Goal: Transaction & Acquisition: Purchase product/service

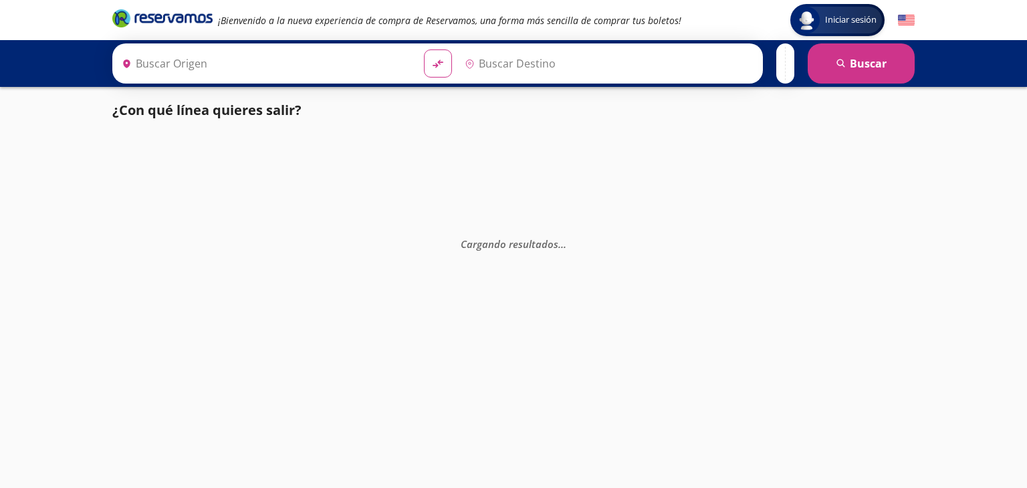
type input "Santiago de Querétaro, [GEOGRAPHIC_DATA]"
type input "[GEOGRAPHIC_DATA], [GEOGRAPHIC_DATA]"
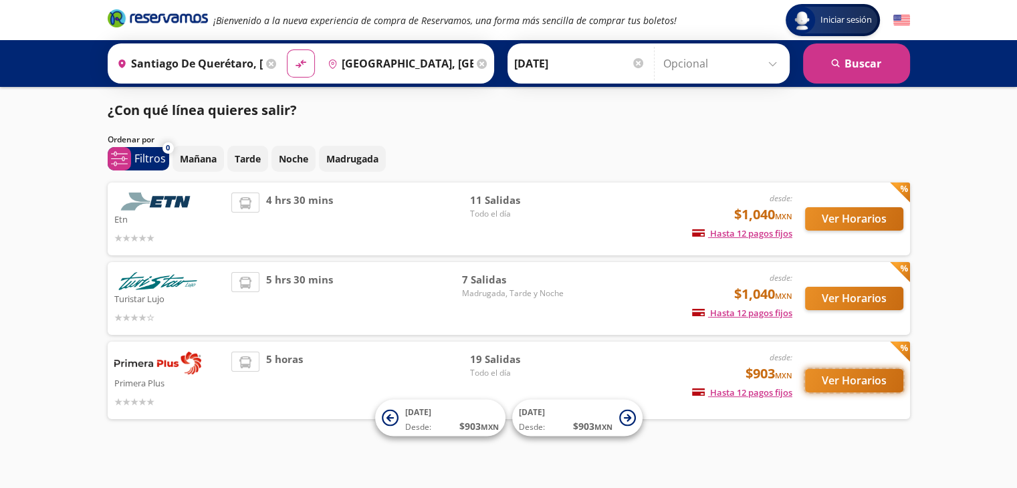
click at [840, 376] on button "Ver Horarios" at bounding box center [854, 380] width 98 height 23
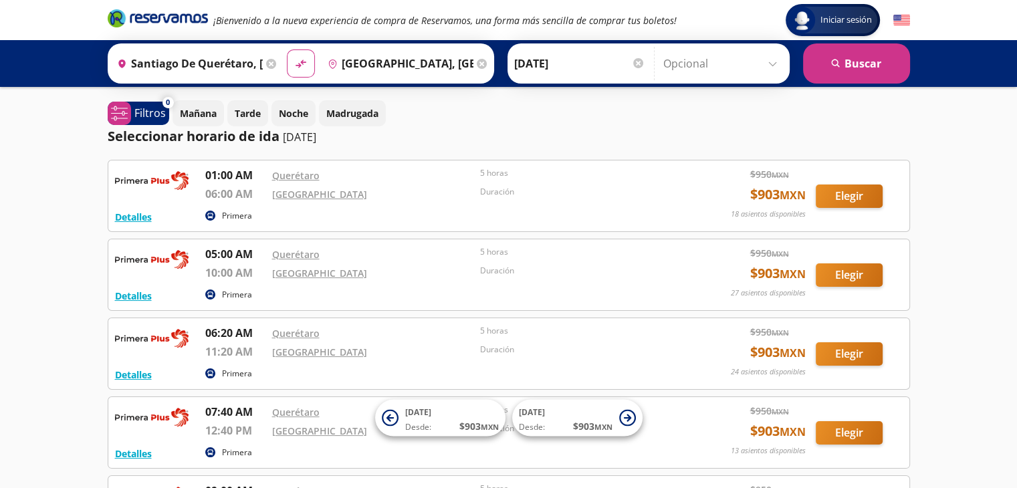
click at [370, 254] on div "Querétaro" at bounding box center [373, 254] width 202 height 16
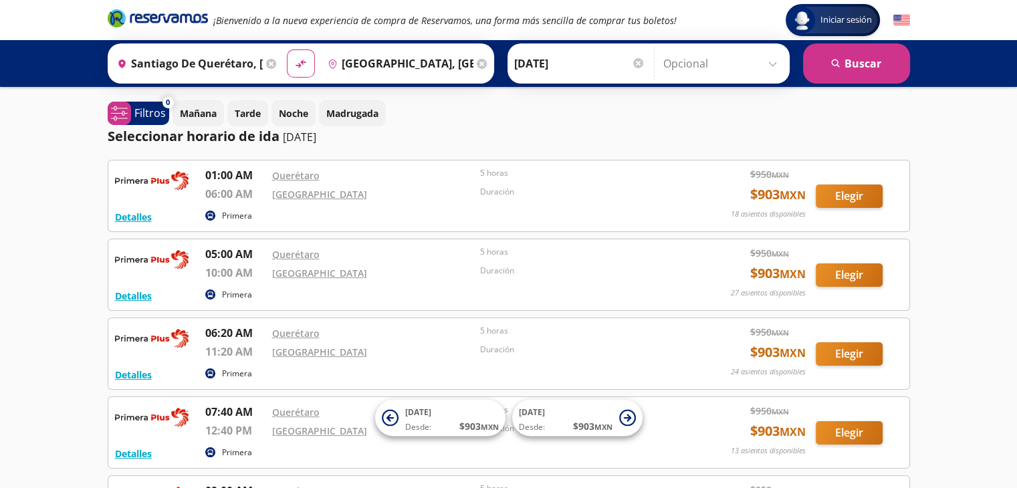
click at [479, 204] on div "01:00 AM Querétaro 06:00 AM Central Nueva 5 horas Duración" at bounding box center [443, 186] width 477 height 39
click at [295, 67] on icon "material-symbols:compare-arrows-rounded" at bounding box center [301, 63] width 12 height 13
type input "[GEOGRAPHIC_DATA], [GEOGRAPHIC_DATA]"
type input "Santiago de Querétaro, [GEOGRAPHIC_DATA]"
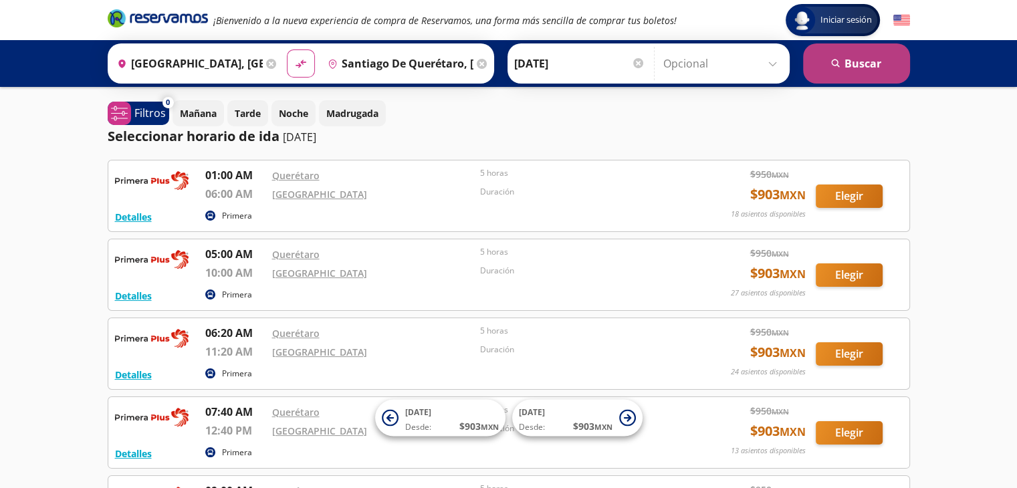
click at [850, 71] on button "search [GEOGRAPHIC_DATA]" at bounding box center [856, 63] width 107 height 40
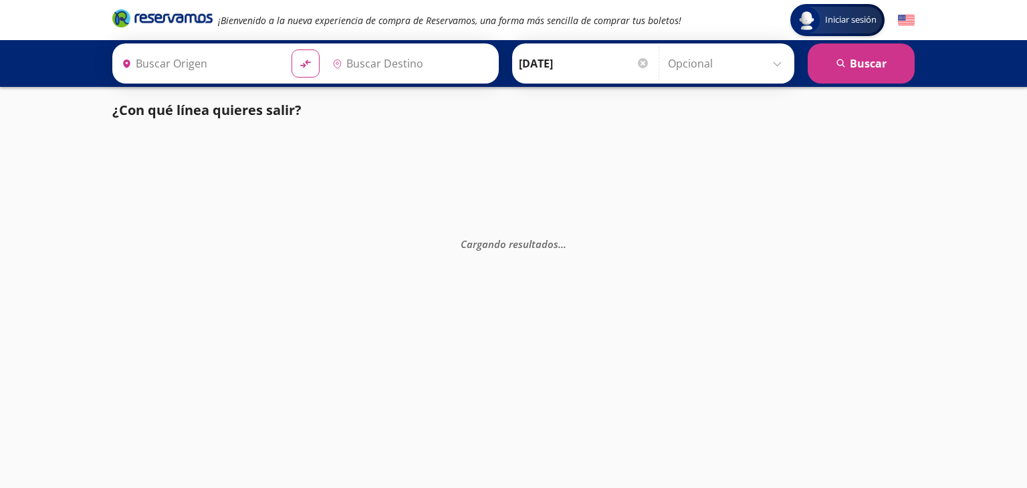
type input "[GEOGRAPHIC_DATA], [GEOGRAPHIC_DATA]"
type input "Santiago de Querétaro, [GEOGRAPHIC_DATA]"
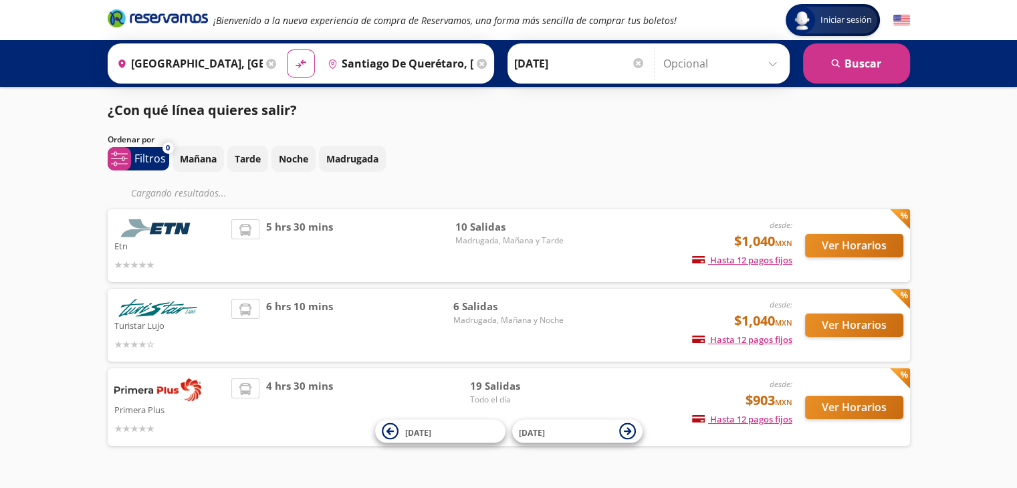
scroll to position [31, 0]
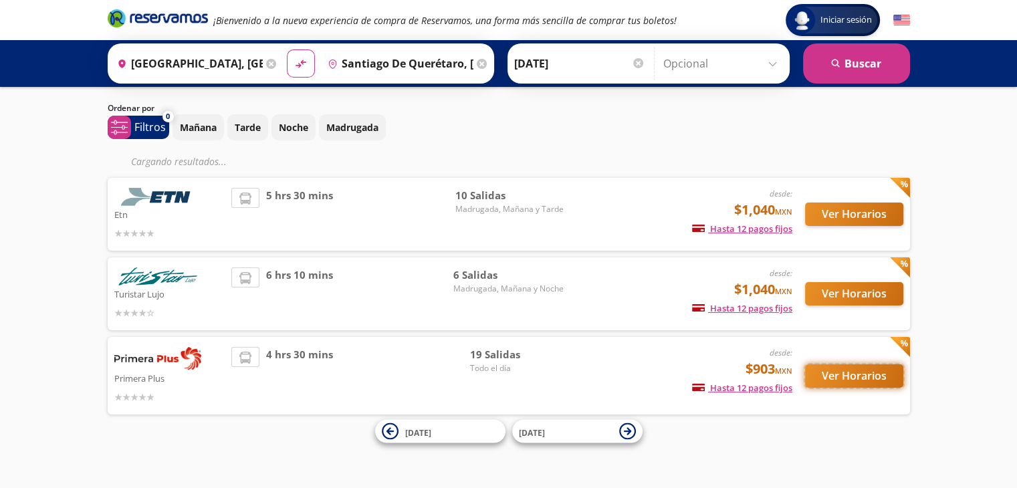
click at [828, 375] on button "Ver Horarios" at bounding box center [854, 375] width 98 height 23
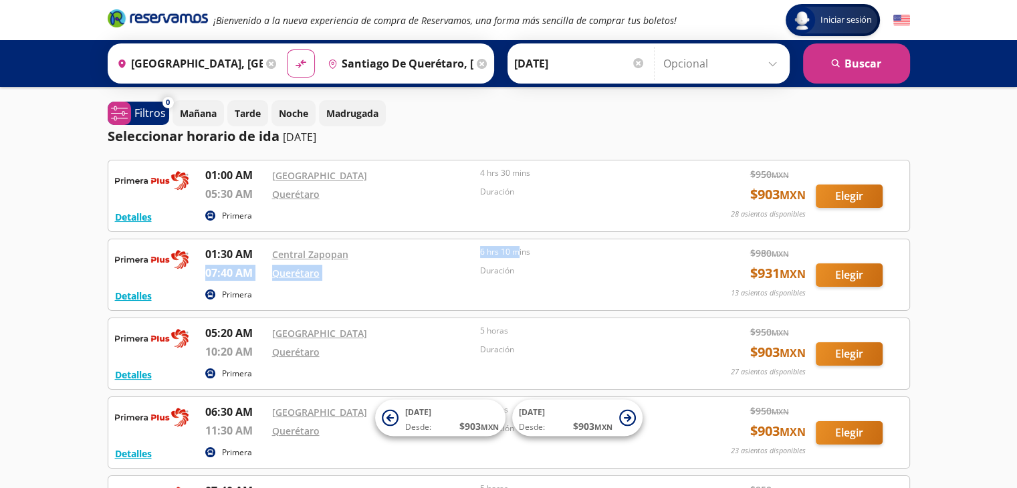
drag, startPoint x: 475, startPoint y: 257, endPoint x: 519, endPoint y: 250, distance: 45.3
click at [519, 250] on div "01:30 AM Central Zapopan 07:40 AM Querétaro 6 hrs 10 mins Duración" at bounding box center [443, 265] width 477 height 39
click at [519, 250] on p "6 hrs 10 mins" at bounding box center [581, 252] width 202 height 12
click at [547, 279] on div "Duración" at bounding box center [581, 275] width 202 height 21
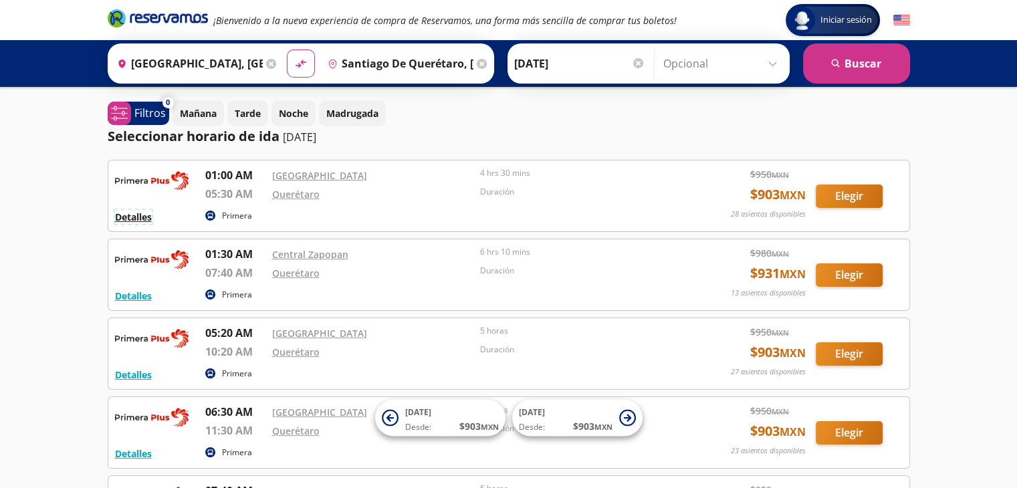
click at [146, 215] on button "Detalles" at bounding box center [133, 217] width 37 height 14
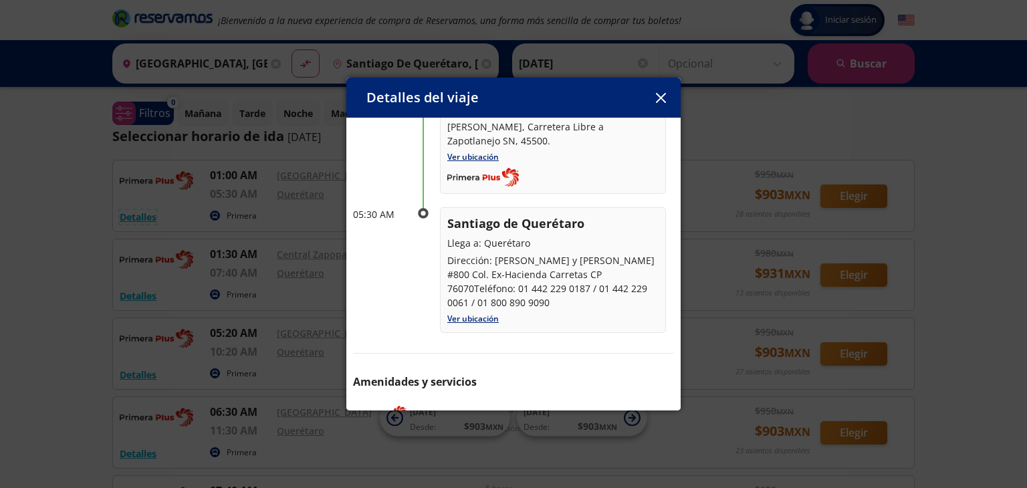
scroll to position [136, 0]
drag, startPoint x: 489, startPoint y: 260, endPoint x: 511, endPoint y: 262, distance: 21.5
click at [511, 262] on p "Dirección: [PERSON_NAME] y [PERSON_NAME] #800 Col. Ex-Hacienda Carretas CP 7607…" at bounding box center [552, 281] width 211 height 56
click at [494, 254] on p "Dirección: [PERSON_NAME] y [PERSON_NAME] #800 Col. Ex-Hacienda Carretas CP 7607…" at bounding box center [552, 281] width 211 height 56
drag, startPoint x: 494, startPoint y: 254, endPoint x: 527, endPoint y: 268, distance: 35.6
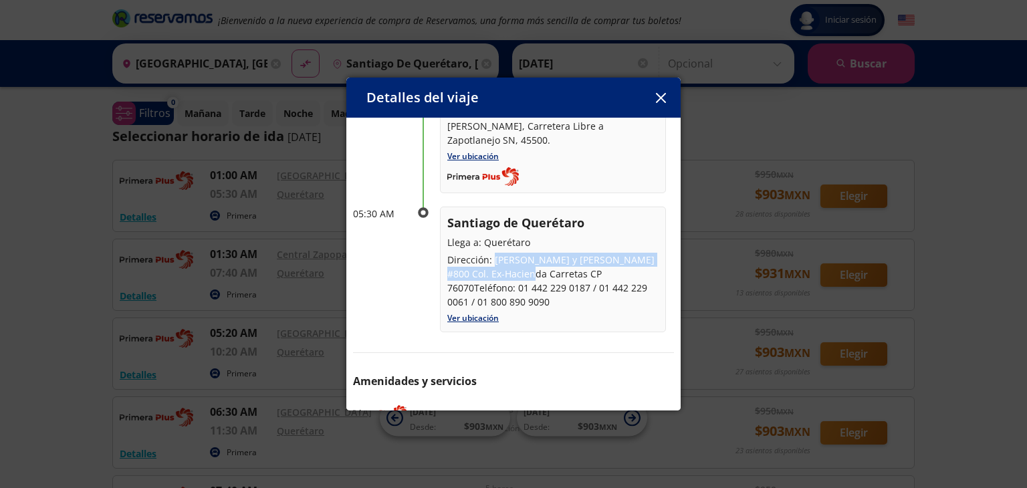
click at [527, 268] on p "Dirección: [PERSON_NAME] y [PERSON_NAME] #800 Col. Ex-Hacienda Carretas CP 7607…" at bounding box center [552, 281] width 211 height 56
copy p "[PERSON_NAME] y [PERSON_NAME] #800 Col. Ex-[GEOGRAPHIC_DATA]"
click at [527, 268] on p "Dirección: [PERSON_NAME] y [PERSON_NAME] #800 Col. Ex-Hacienda Carretas CP 7607…" at bounding box center [552, 281] width 211 height 56
click at [479, 312] on link "Ver ubicación" at bounding box center [472, 317] width 51 height 11
click at [661, 96] on icon "button" at bounding box center [660, 98] width 10 height 10
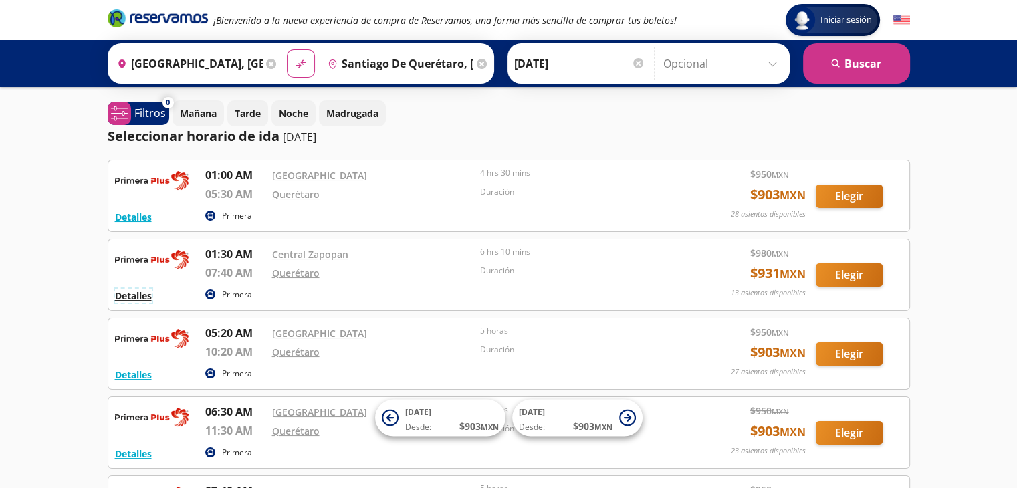
click at [135, 295] on button "Detalles" at bounding box center [133, 296] width 37 height 14
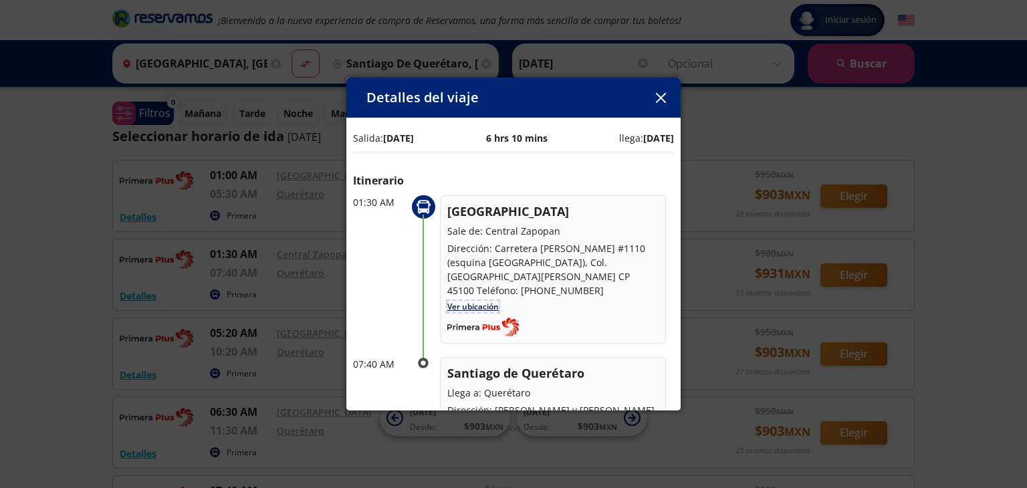
click at [484, 301] on link "Ver ubicación" at bounding box center [472, 306] width 51 height 11
click at [281, 277] on div "Detalles del viaje Salida: [DATE] 6 hrs 10 mins llega: [DATE] Itinerario 01:30 …" at bounding box center [513, 244] width 1027 height 488
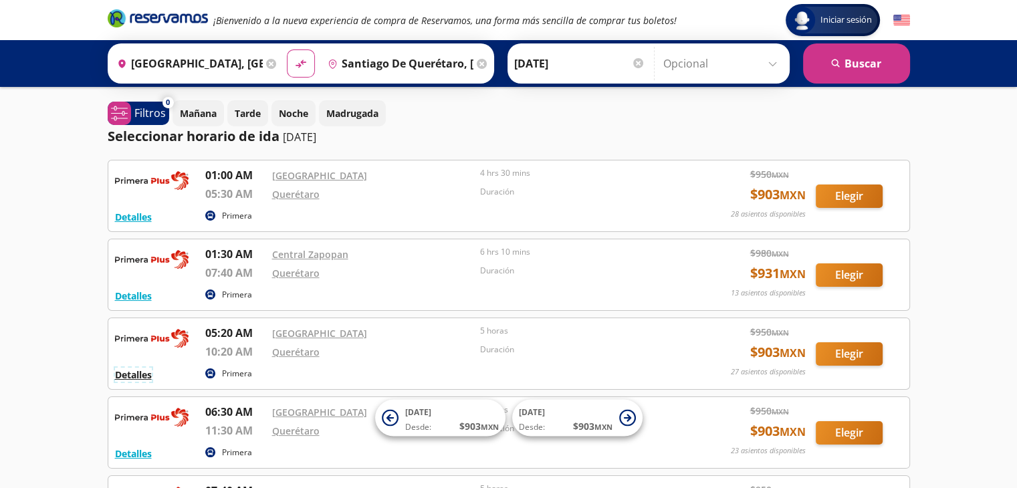
click at [150, 376] on button "Detalles" at bounding box center [133, 375] width 37 height 14
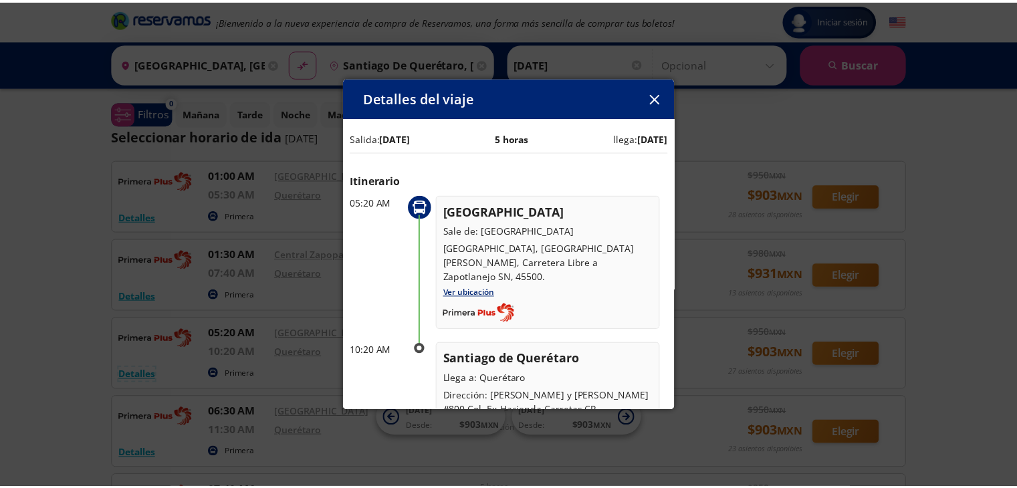
scroll to position [168, 0]
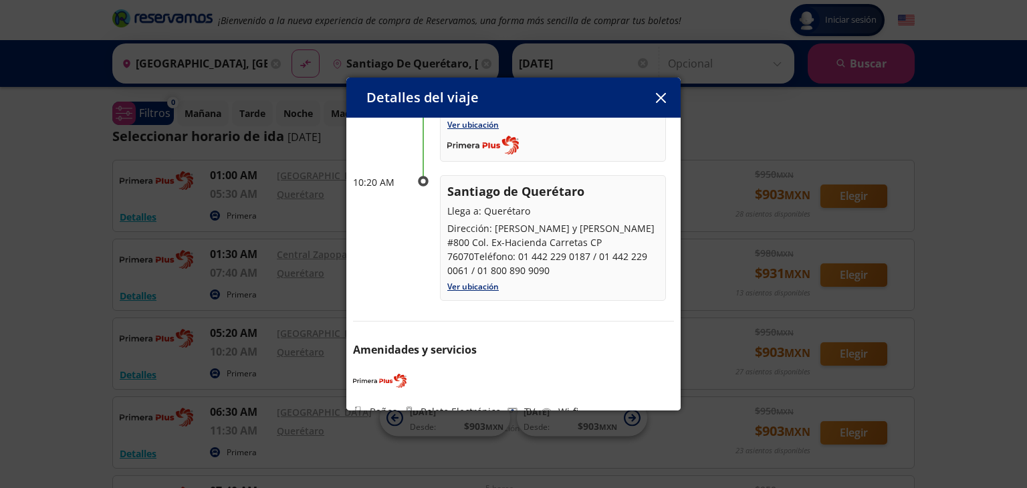
click at [262, 260] on div "Detalles del viaje Salida: [DATE] 5 horas llega: [DATE] Itinerario 05:20 AM Gua…" at bounding box center [513, 244] width 1027 height 488
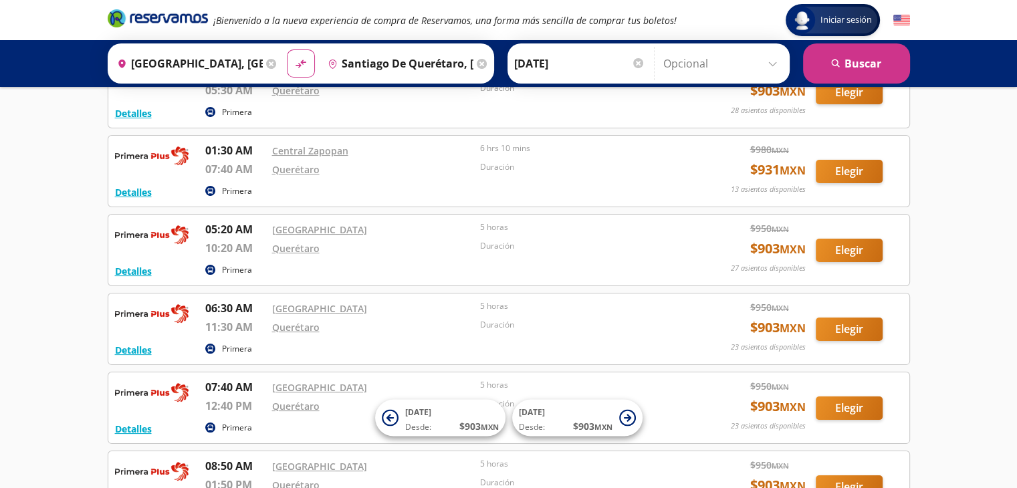
scroll to position [109, 0]
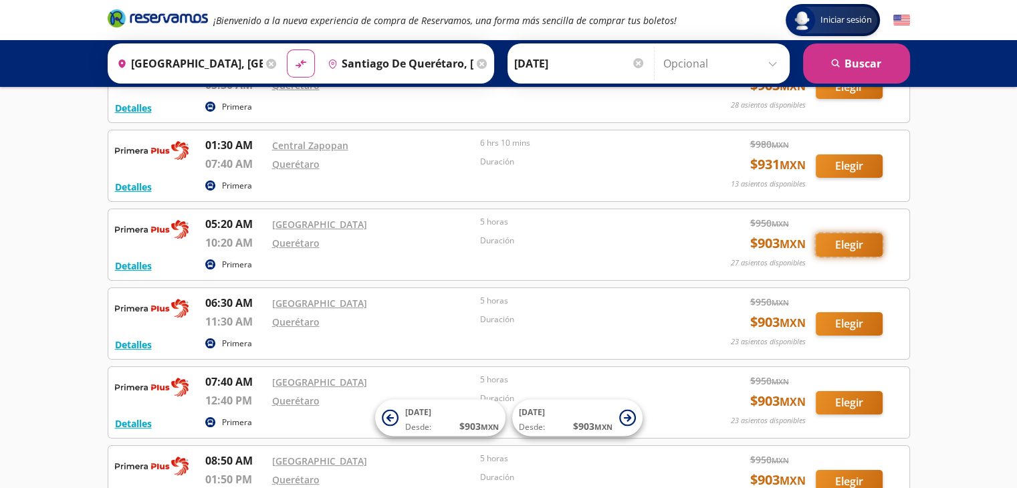
click at [836, 240] on button "Elegir" at bounding box center [848, 244] width 67 height 23
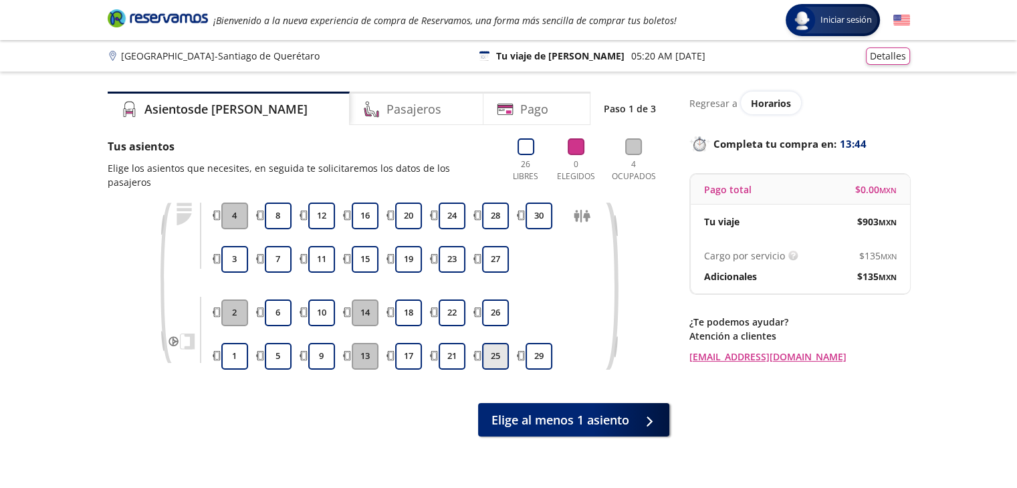
click at [493, 346] on button "25" at bounding box center [495, 356] width 27 height 27
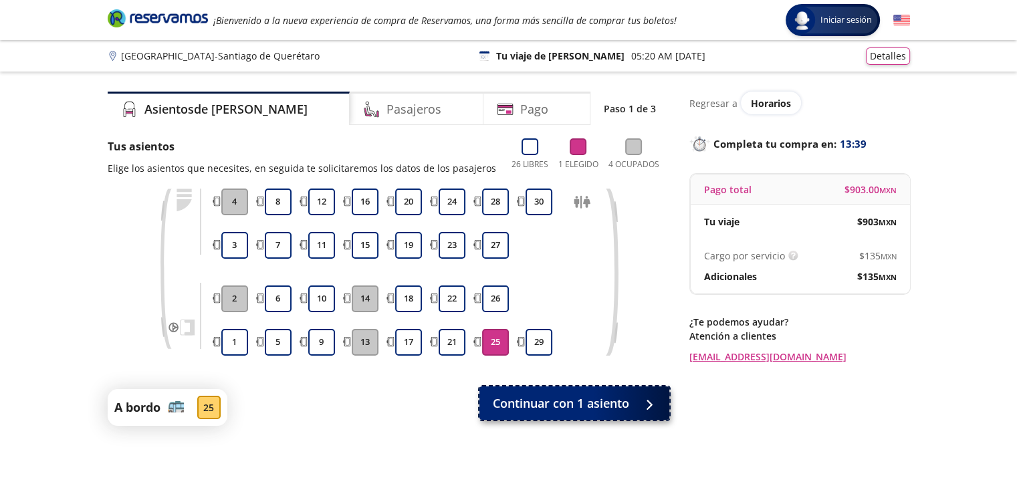
click at [560, 399] on span "Continuar con 1 asiento" at bounding box center [561, 403] width 136 height 18
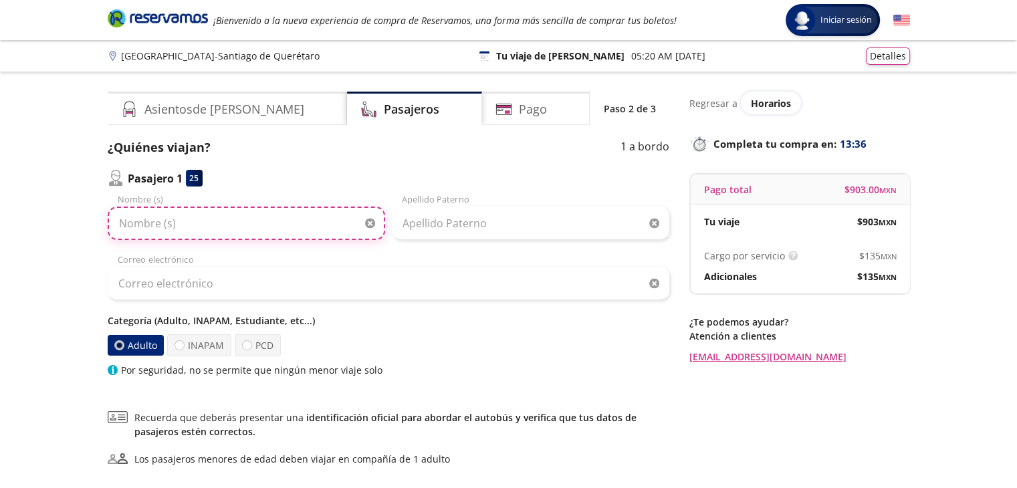
click at [214, 231] on input "Nombre (s)" at bounding box center [246, 223] width 277 height 33
type input "[PERSON_NAME]"
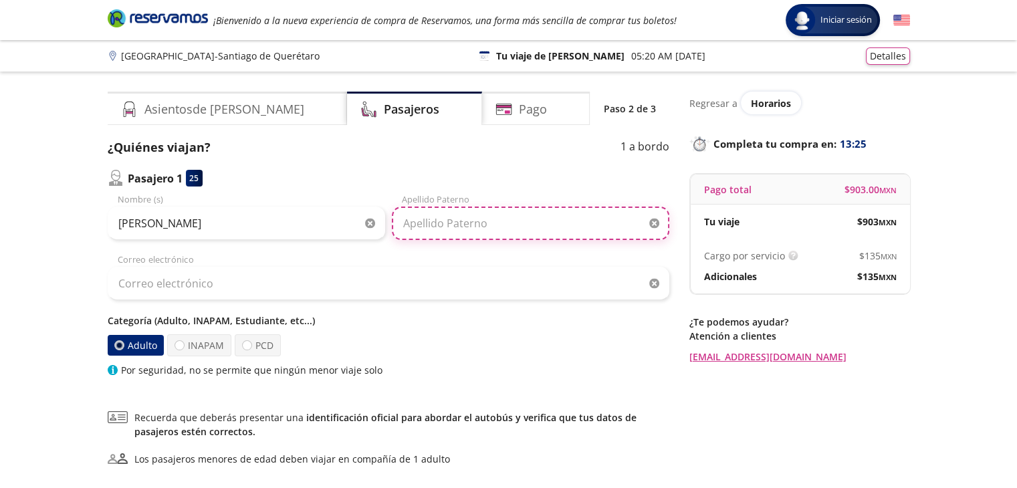
click at [455, 225] on input "Apellido Paterno" at bounding box center [530, 223] width 277 height 33
type input "corona"
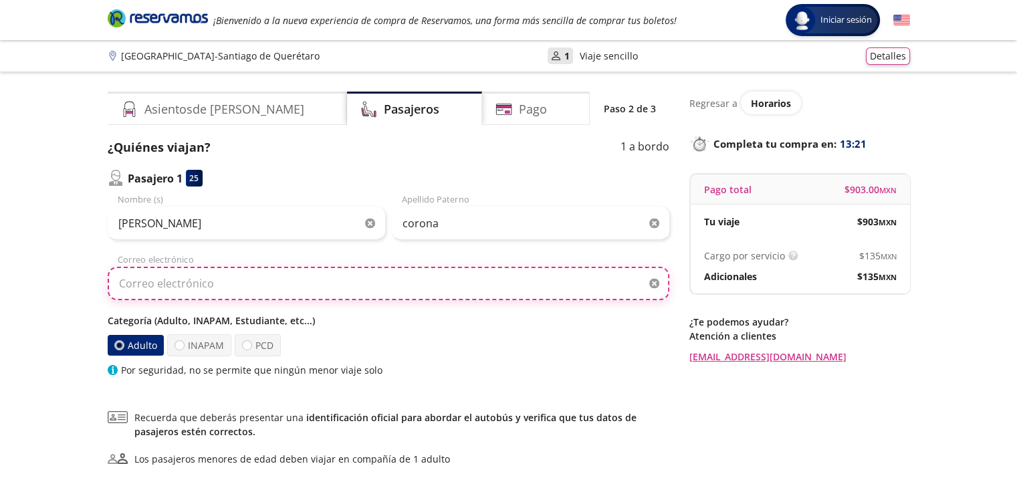
click at [332, 297] on input "Correo electrónico" at bounding box center [388, 283] width 561 height 33
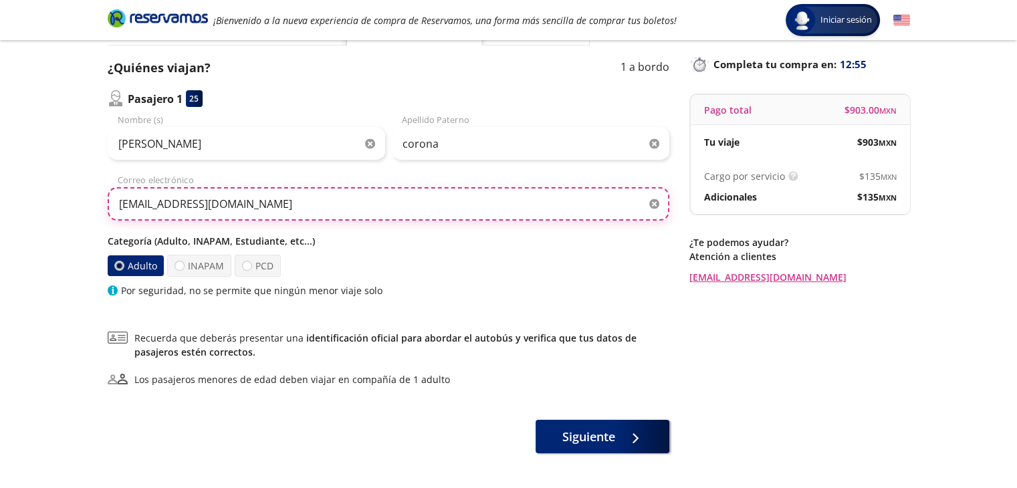
scroll to position [82, 0]
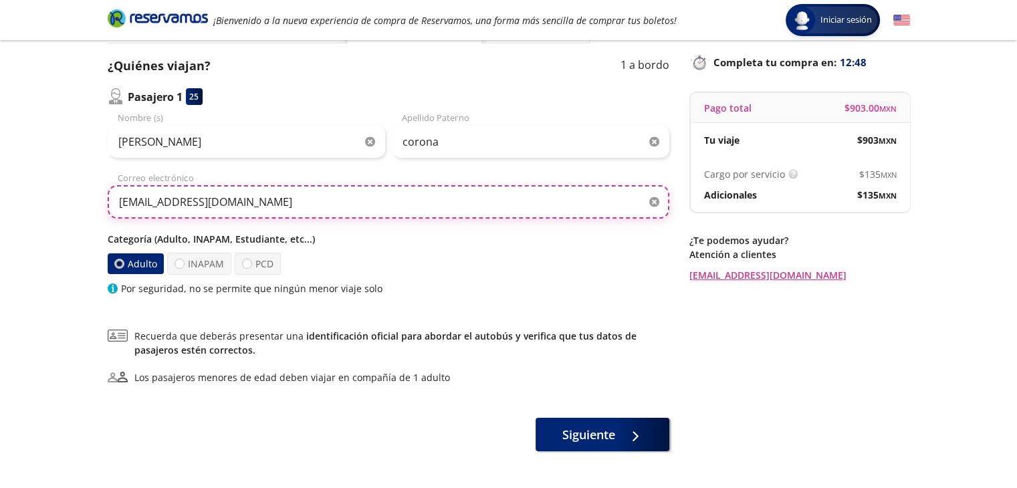
type input "[EMAIL_ADDRESS][DOMAIN_NAME]"
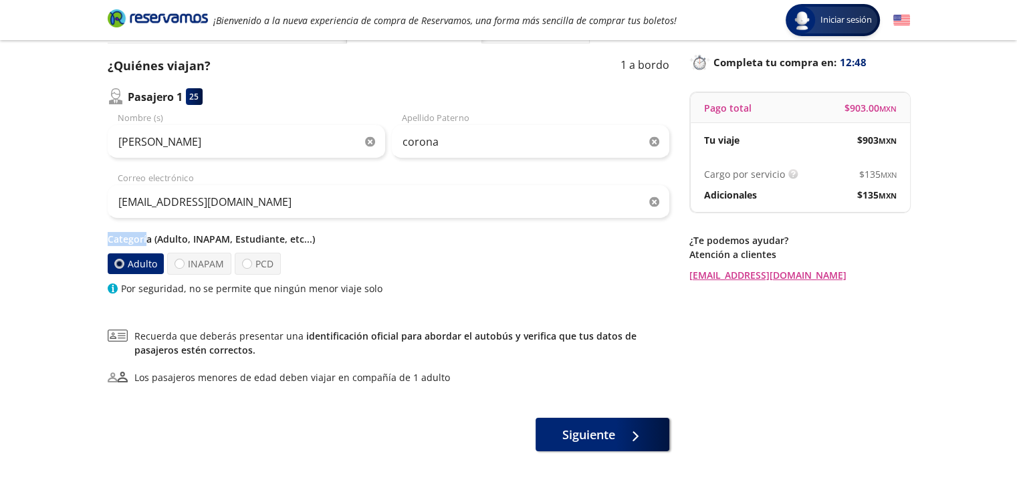
drag, startPoint x: 104, startPoint y: 239, endPoint x: 145, endPoint y: 235, distance: 40.9
click at [145, 235] on div "Asientos de [PERSON_NAME] Pago Paso 2 de 3 ¿Quiénes viajan? 1 a bordo Pasajero …" at bounding box center [508, 230] width 815 height 441
click at [145, 235] on p "Categoría (Adulto, INAPAM, Estudiante, etc...)" at bounding box center [388, 239] width 561 height 14
click at [562, 431] on span "Siguiente" at bounding box center [588, 432] width 53 height 18
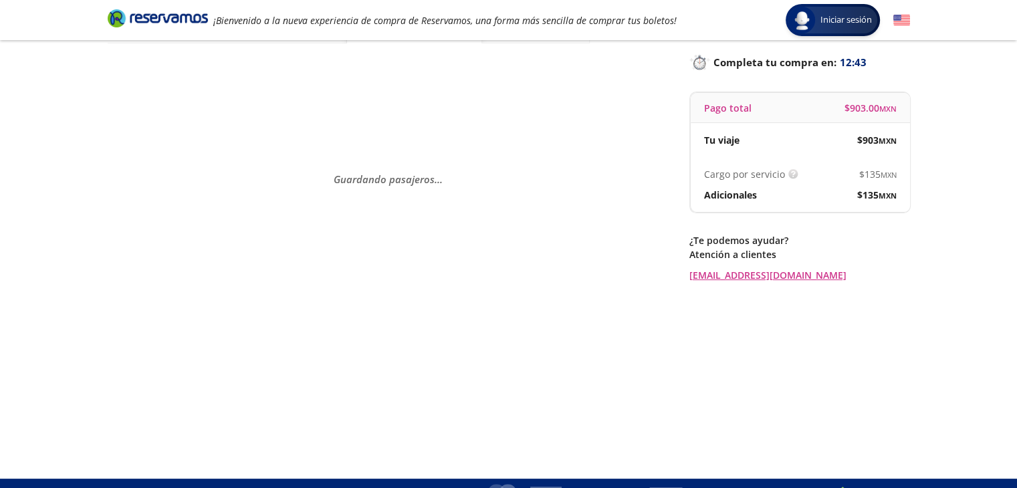
scroll to position [0, 0]
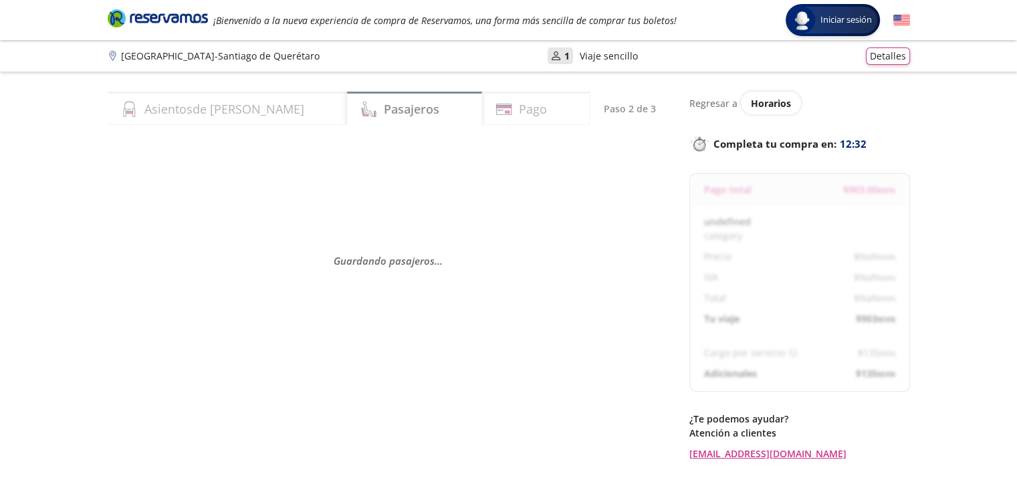
select select "MX"
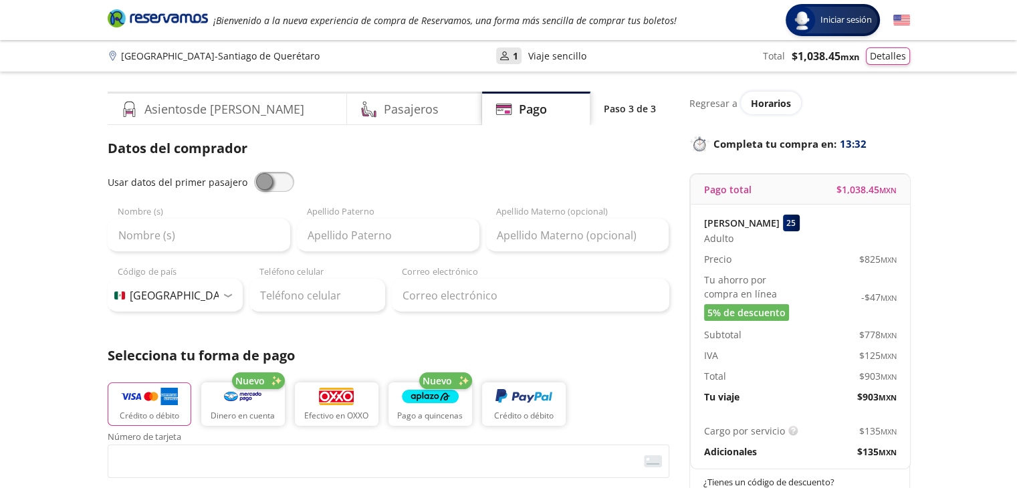
click at [277, 190] on span at bounding box center [274, 182] width 40 height 20
click at [254, 172] on input "checkbox" at bounding box center [254, 172] width 0 height 0
type input "[PERSON_NAME]"
type input "corona"
type input "[EMAIL_ADDRESS][DOMAIN_NAME]"
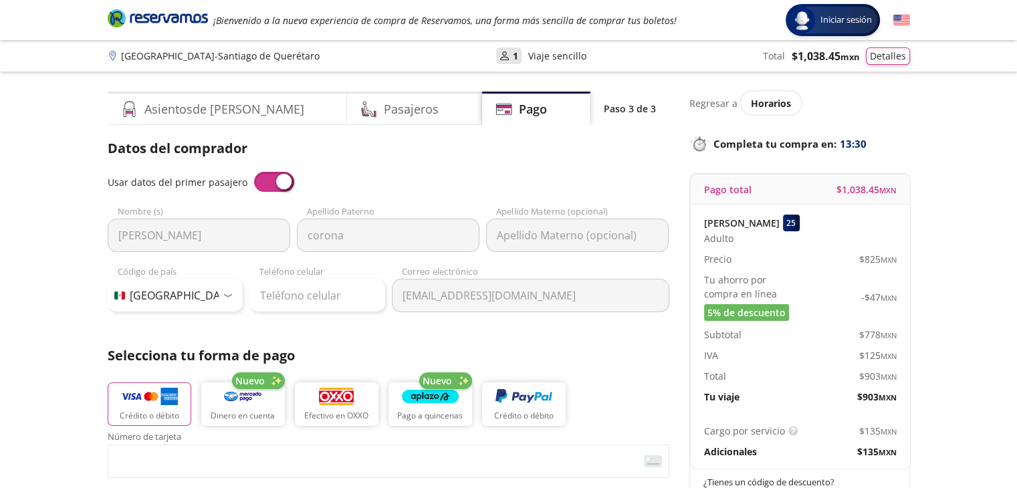
click at [267, 183] on span at bounding box center [274, 182] width 40 height 20
click at [254, 172] on input "checkbox" at bounding box center [254, 172] width 0 height 0
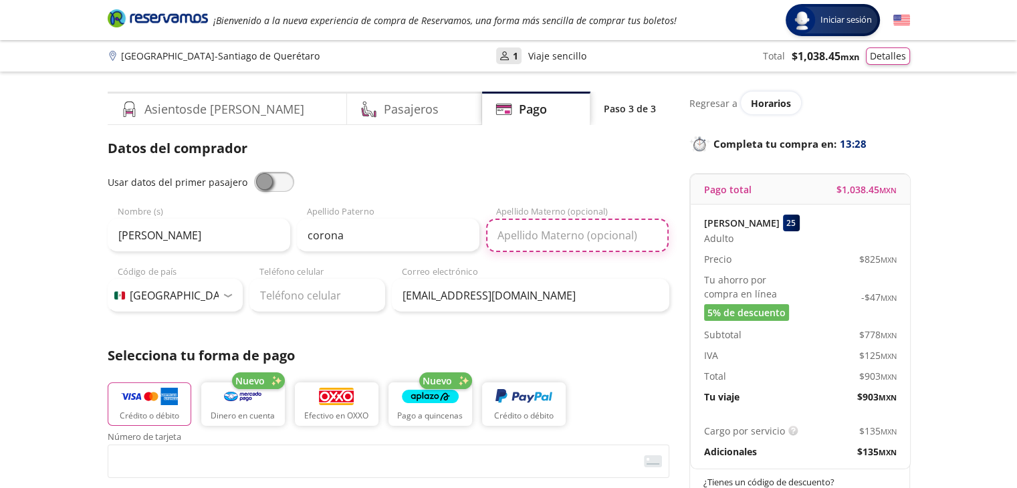
click at [527, 229] on input "Apellido Materno (opcional)" at bounding box center [577, 235] width 182 height 33
type input "piña"
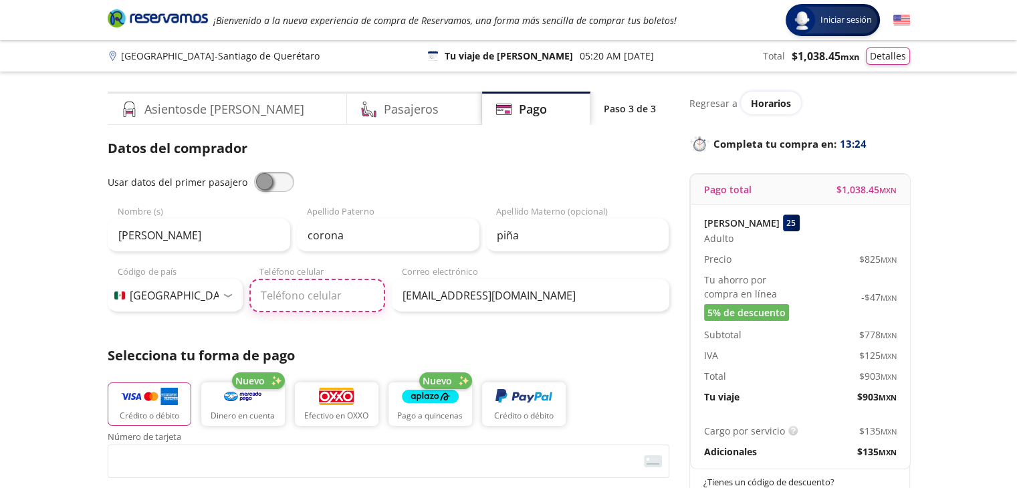
click at [331, 284] on input "Teléfono celular" at bounding box center [317, 295] width 136 height 33
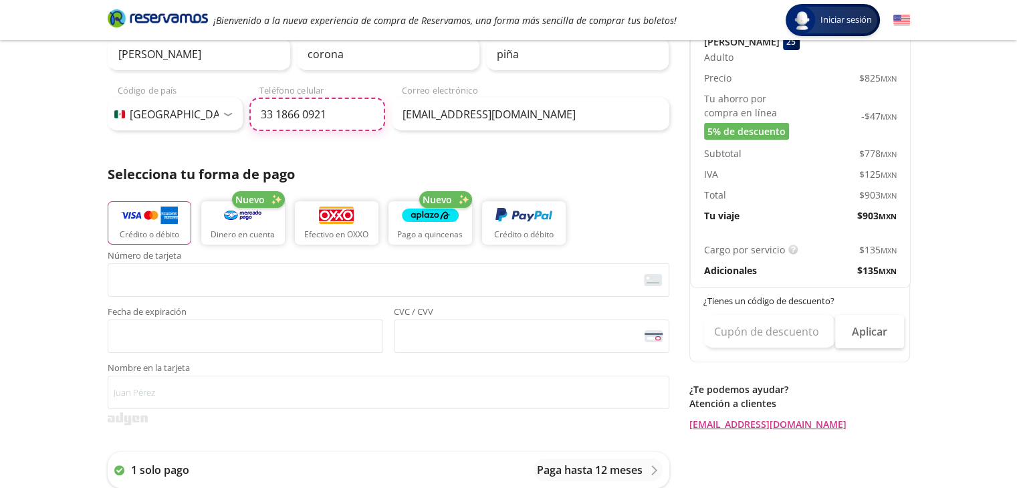
scroll to position [182, 0]
type input "33 1866 0921"
click at [131, 223] on img "button" at bounding box center [149, 215] width 57 height 20
click at [144, 223] on img "button" at bounding box center [149, 215] width 57 height 20
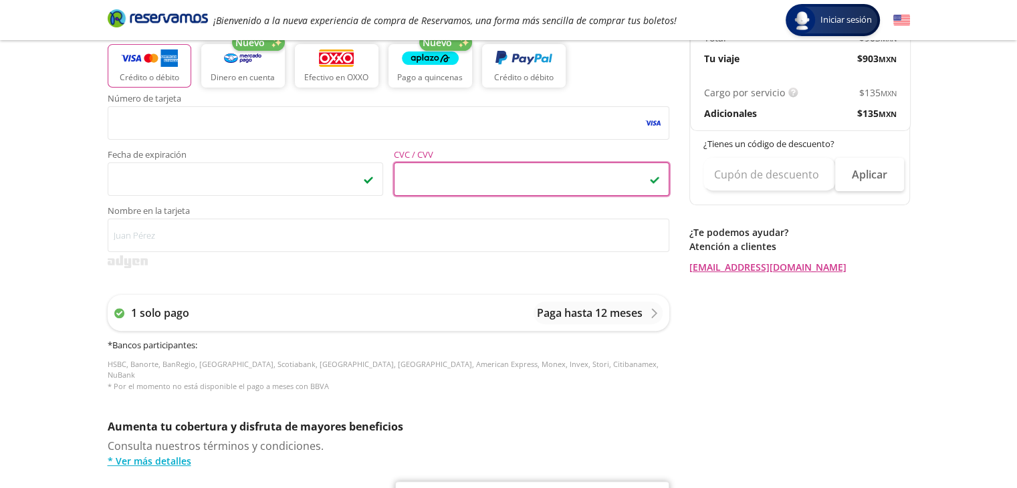
scroll to position [350, 0]
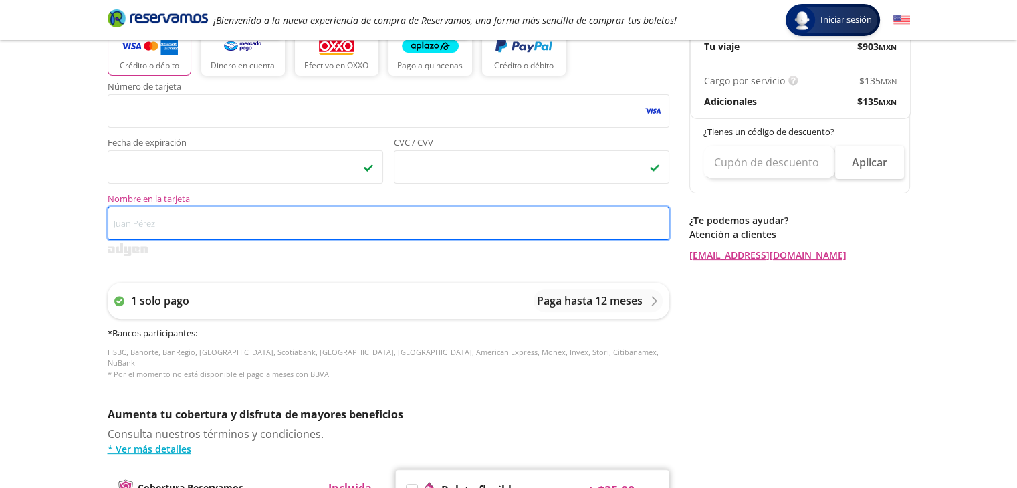
click at [126, 237] on input "Nombre en la tarjeta" at bounding box center [388, 223] width 561 height 33
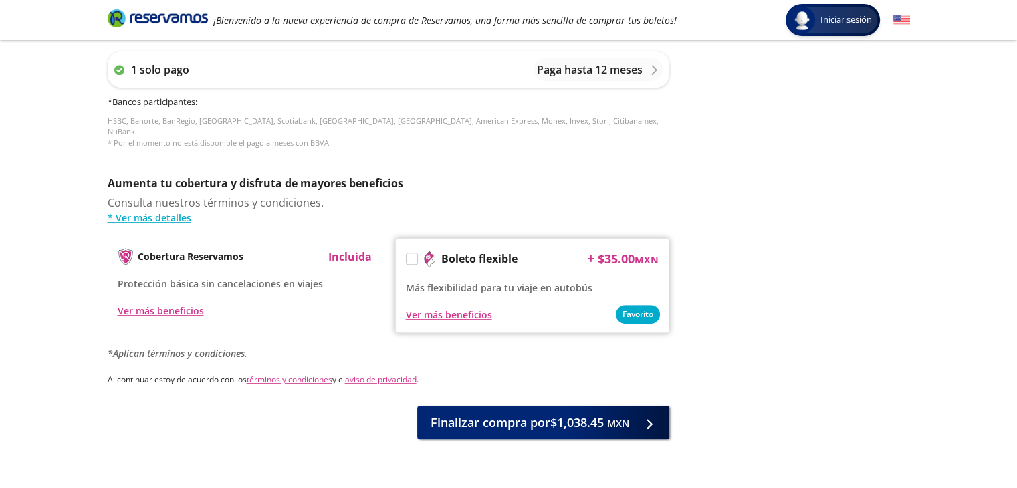
scroll to position [582, 0]
type input "[PERSON_NAME]"
click at [448, 307] on div "Ver más beneficios" at bounding box center [449, 314] width 86 height 14
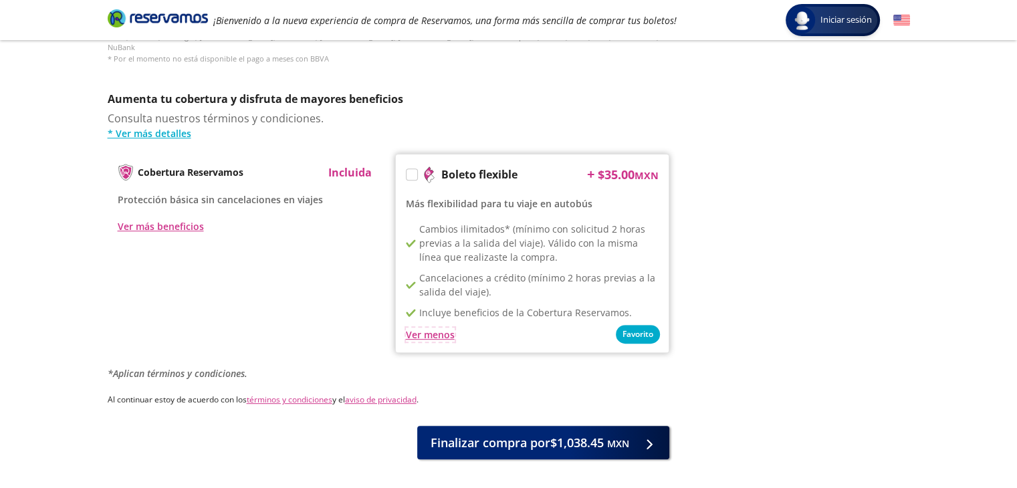
scroll to position [713, 0]
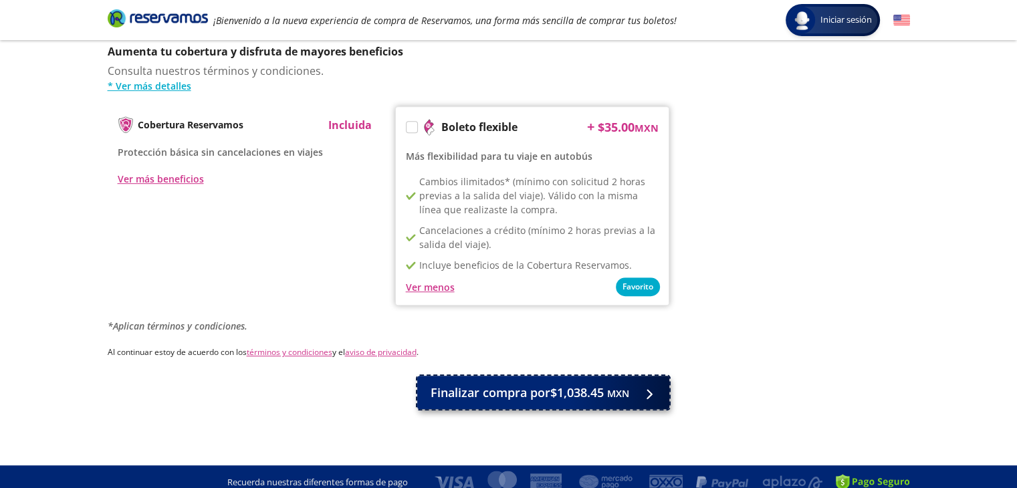
click at [579, 388] on span "Finalizar compra por $1,038.45 MXN" at bounding box center [529, 393] width 198 height 18
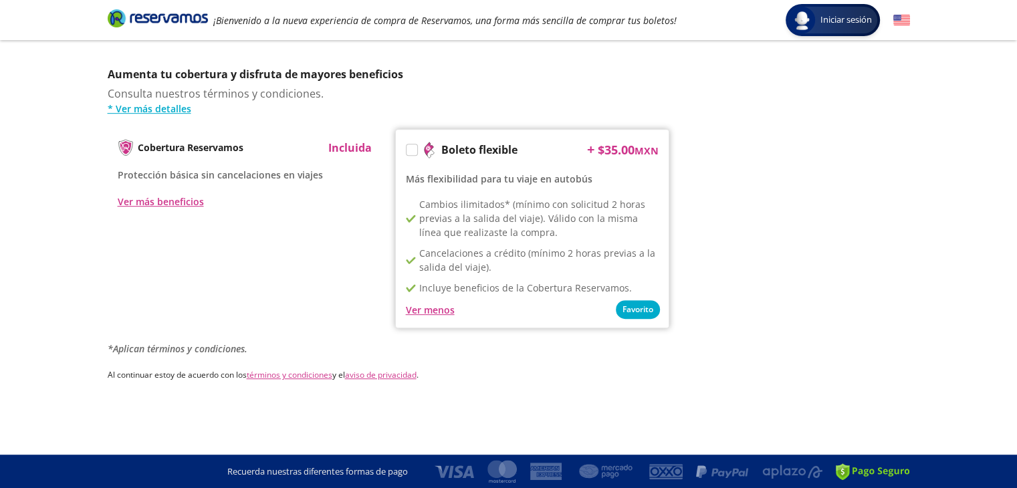
scroll to position [0, 0]
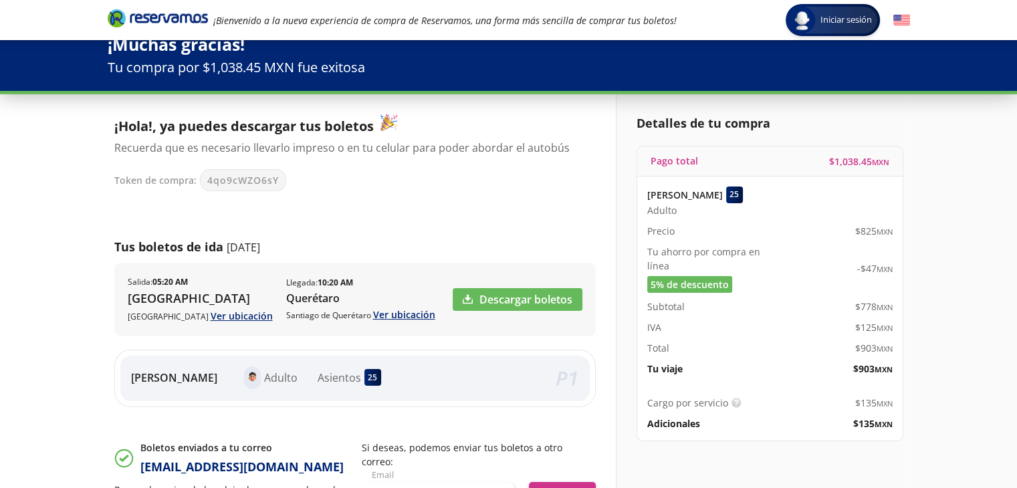
scroll to position [67, 0]
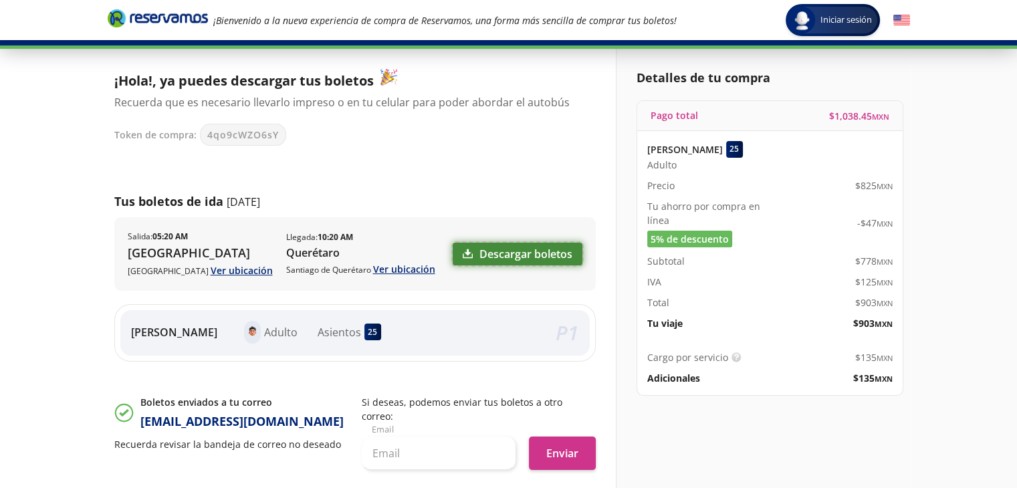
click at [553, 257] on link "Descargar boletos" at bounding box center [517, 254] width 130 height 23
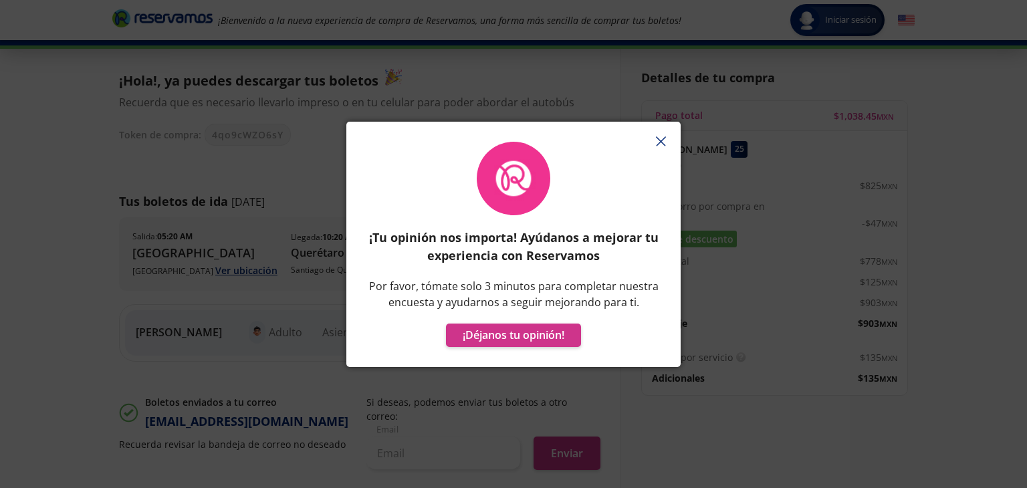
click at [660, 140] on line "button" at bounding box center [660, 141] width 9 height 9
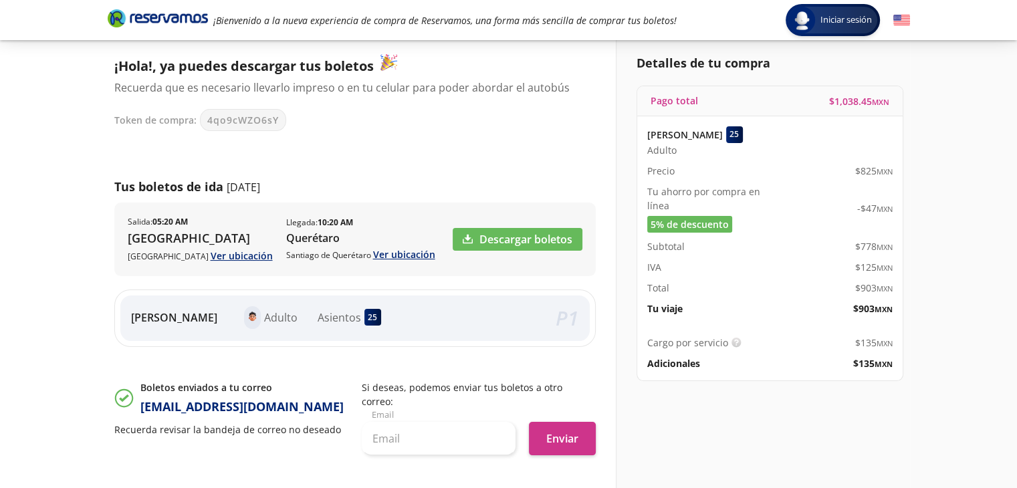
scroll to position [79, 0]
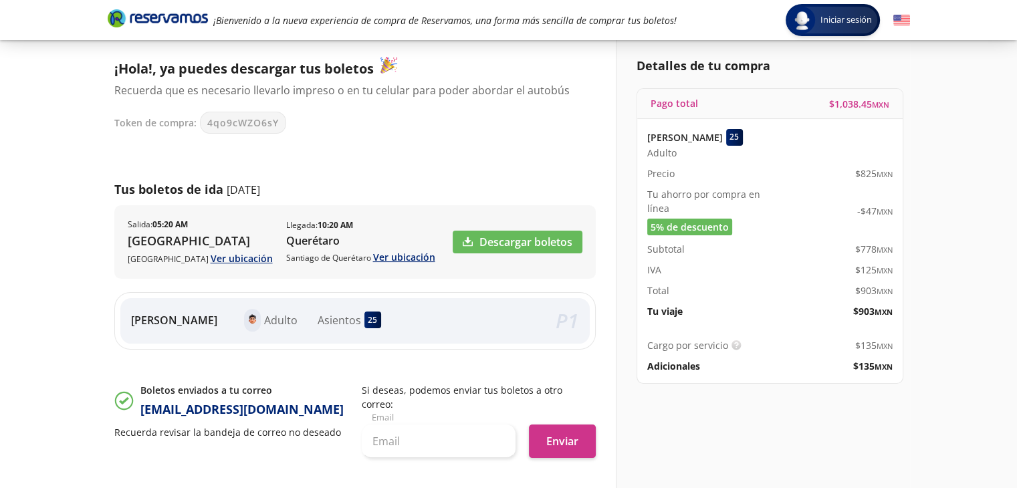
click at [797, 263] on div "$ 125 MXN" at bounding box center [830, 270] width 123 height 14
click at [25, 236] on div "Iniciar sesión Iniciar sesión ¡Bienvenido a la nueva experiencia de compra de R…" at bounding box center [508, 286] width 1017 height 730
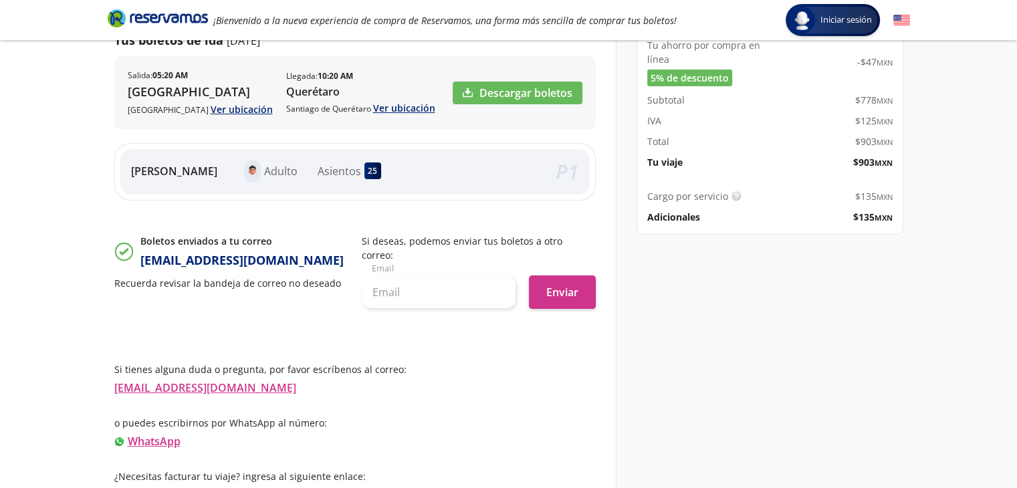
scroll to position [0, 0]
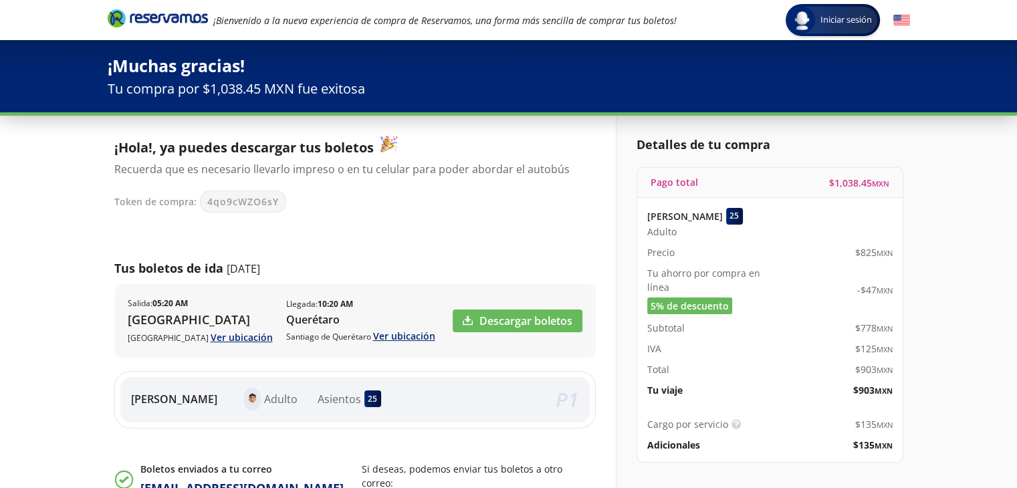
click at [18, 284] on div "Iniciar sesión Iniciar sesión ¡Bienvenido a la nueva experiencia de compra de R…" at bounding box center [508, 365] width 1017 height 730
